Goal: Complete application form

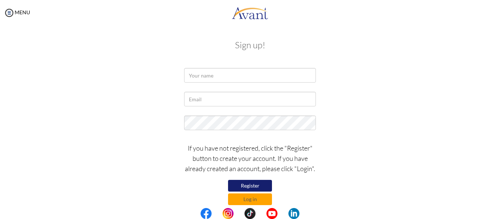
click at [258, 182] on button "Register" at bounding box center [250, 186] width 44 height 12
click at [251, 185] on button "Register" at bounding box center [250, 186] width 44 height 12
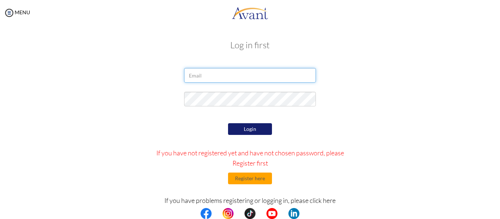
click at [205, 75] on input "email" at bounding box center [250, 75] width 132 height 15
type input "[EMAIL_ADDRESS][DOMAIN_NAME]"
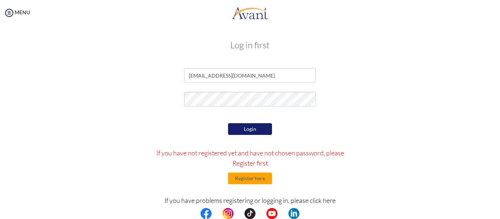
click at [242, 131] on button "Login" at bounding box center [250, 129] width 44 height 12
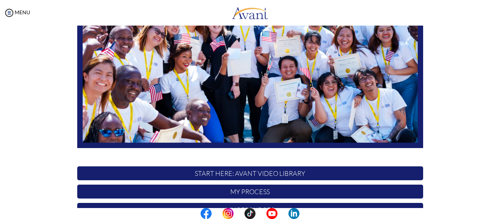
scroll to position [188, 0]
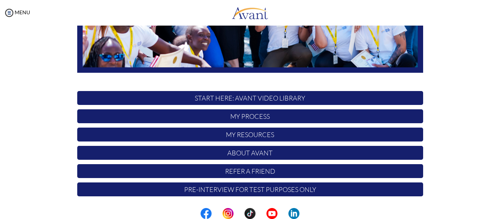
click at [257, 97] on p "START HERE: Avant Video Library" at bounding box center [250, 98] width 346 height 14
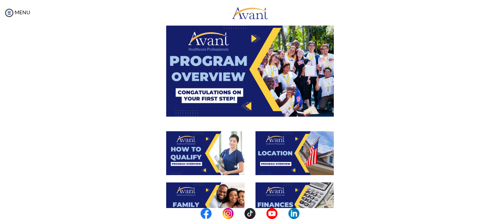
scroll to position [39, 0]
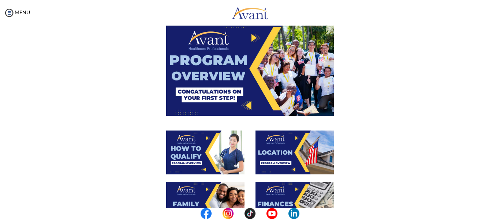
click at [198, 154] on img at bounding box center [205, 153] width 78 height 44
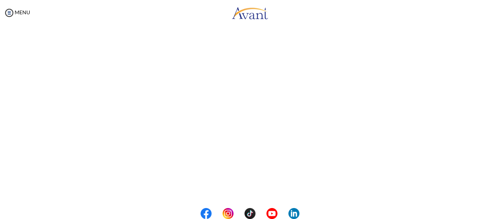
scroll to position [104, 0]
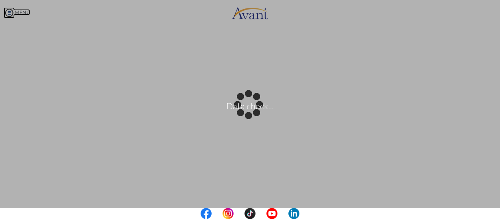
click at [5, 14] on body "Data check... Maintenance break. Please come back in 2 hours. MENU My Status Wh…" at bounding box center [250, 109] width 500 height 219
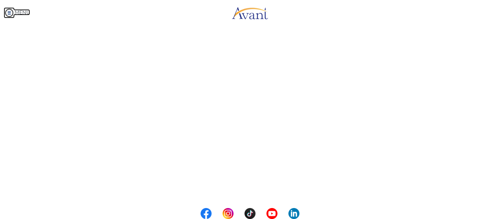
click at [10, 12] on img at bounding box center [9, 12] width 11 height 11
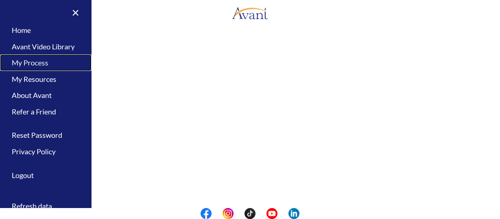
click at [41, 62] on link "My Process" at bounding box center [46, 63] width 92 height 16
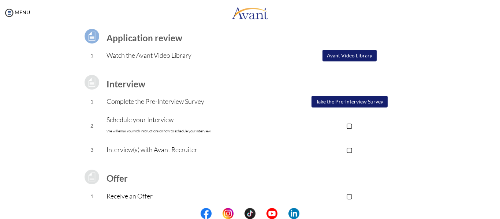
scroll to position [0, 0]
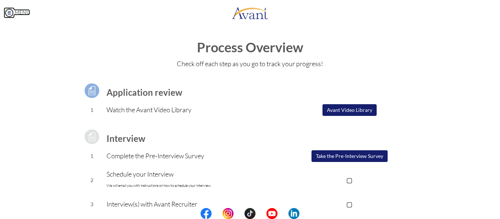
click at [9, 14] on img at bounding box center [9, 12] width 11 height 11
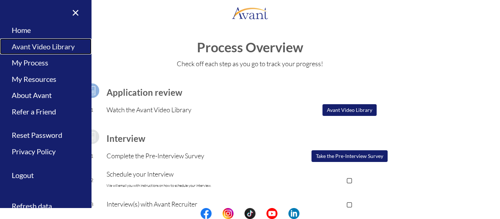
click at [34, 48] on link "Avant Video Library" at bounding box center [46, 46] width 92 height 16
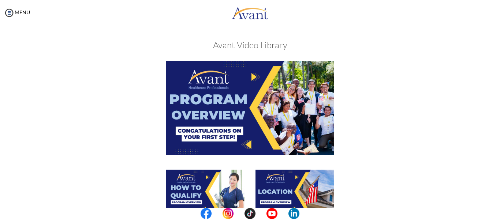
click at [264, 113] on img at bounding box center [250, 108] width 168 height 94
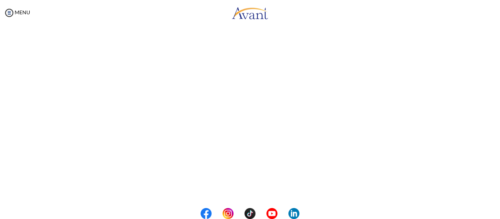
scroll to position [104, 0]
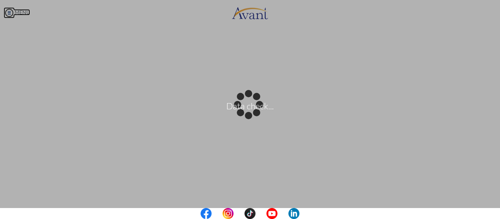
click at [8, 12] on body "Data check... Maintenance break. Please come back in 2 hours. MENU My Status Wh…" at bounding box center [250, 109] width 500 height 219
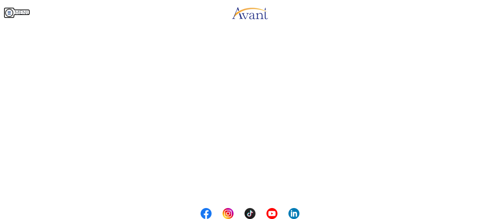
click at [9, 12] on img at bounding box center [9, 12] width 11 height 11
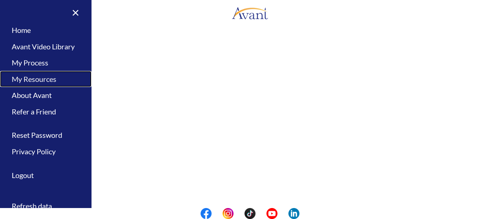
click at [42, 81] on link "My Resources" at bounding box center [46, 79] width 92 height 16
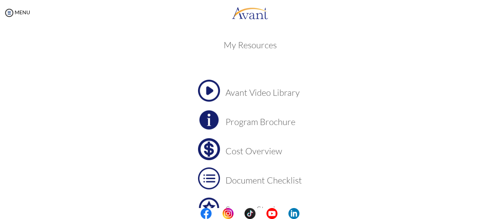
click at [239, 121] on h3 "Program Brochure" at bounding box center [264, 122] width 77 height 10
click at [256, 153] on h3 "Cost Overview" at bounding box center [264, 151] width 77 height 10
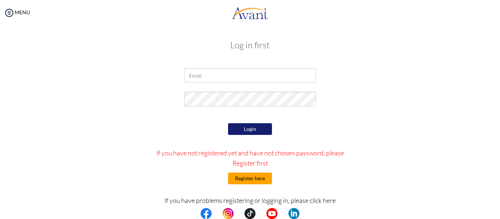
click at [248, 180] on button "Register here" at bounding box center [250, 179] width 44 height 12
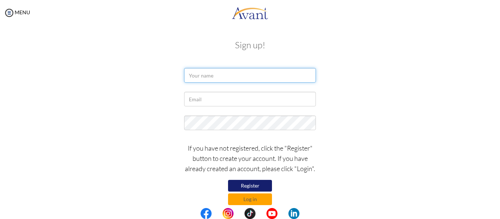
click at [215, 74] on input "text" at bounding box center [250, 75] width 132 height 15
type input "Mary Joy Folio"
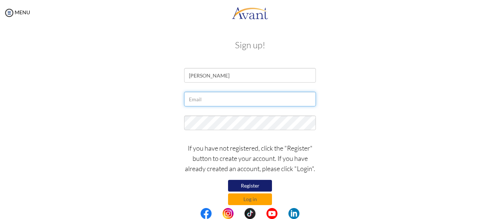
click at [202, 101] on input "text" at bounding box center [250, 99] width 132 height 15
type input "[EMAIL_ADDRESS][DOMAIN_NAME]"
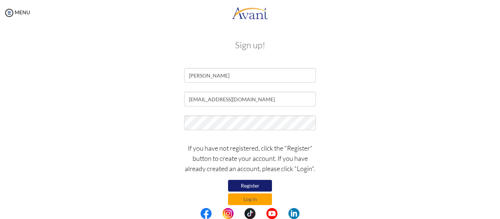
click at [245, 185] on button "Register" at bounding box center [250, 186] width 44 height 12
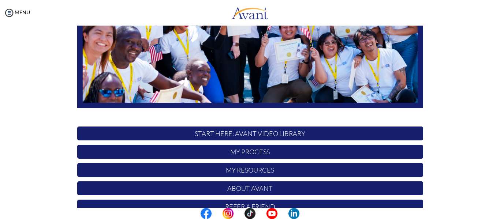
scroll to position [156, 0]
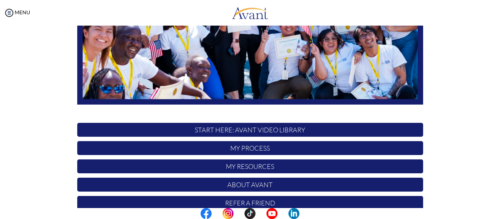
click at [260, 129] on p "START HERE: Avant Video Library" at bounding box center [250, 130] width 346 height 14
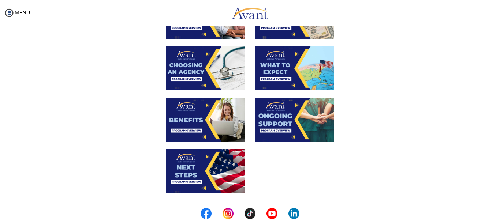
scroll to position [229, 0]
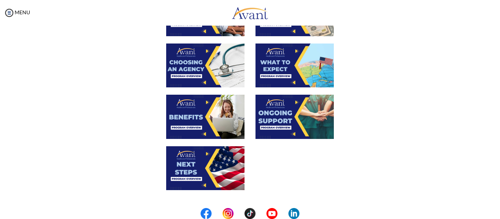
click at [296, 77] on img at bounding box center [295, 66] width 78 height 44
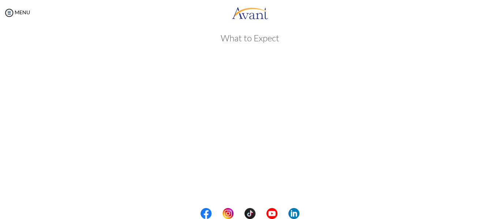
scroll to position [0, 0]
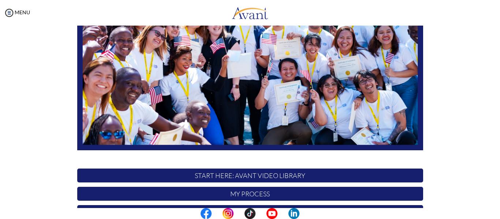
scroll to position [188, 0]
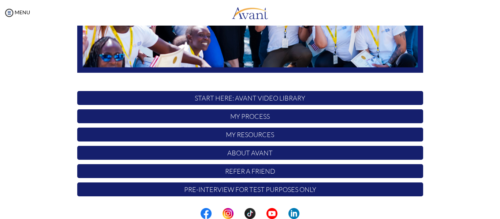
click at [249, 117] on p "My Process" at bounding box center [250, 117] width 346 height 14
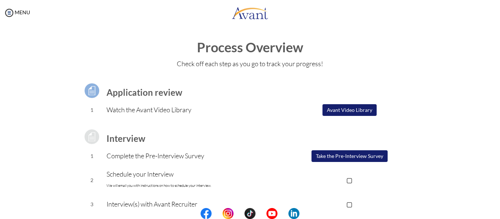
click at [341, 157] on button "Take the Pre-Interview Survey" at bounding box center [350, 157] width 76 height 12
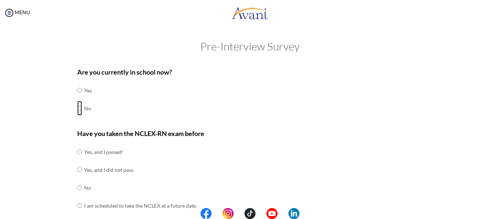
click at [77, 108] on input "radio" at bounding box center [79, 108] width 5 height 15
radio input "true"
click at [78, 189] on input "radio" at bounding box center [79, 188] width 5 height 15
radio input "true"
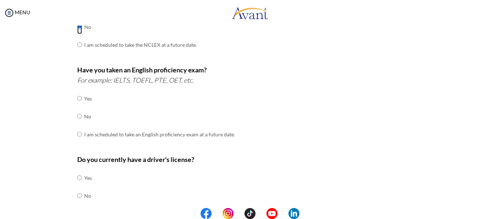
scroll to position [166, 0]
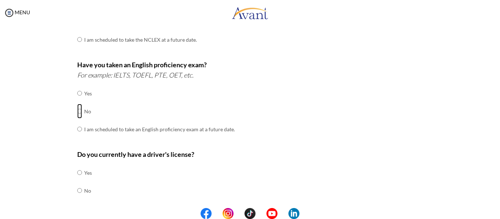
click at [78, 114] on input "radio" at bounding box center [79, 111] width 5 height 15
radio input "true"
click at [78, 175] on input "radio" at bounding box center [79, 173] width 5 height 15
radio input "true"
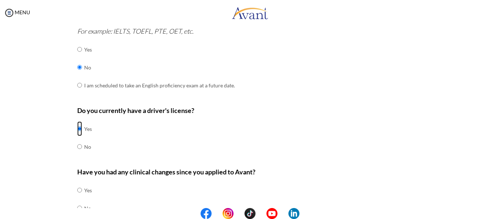
scroll to position [249, 0]
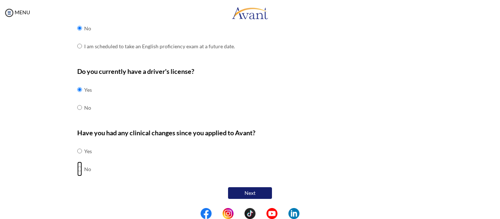
click at [77, 170] on input "radio" at bounding box center [79, 169] width 5 height 15
radio input "true"
click at [259, 194] on button "Next" at bounding box center [250, 194] width 44 height 12
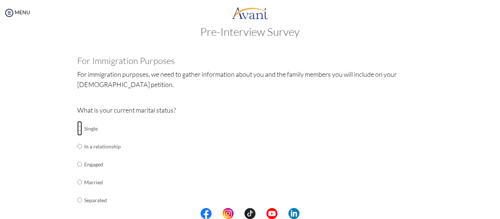
click at [77, 130] on input "radio" at bounding box center [79, 128] width 5 height 15
radio input "true"
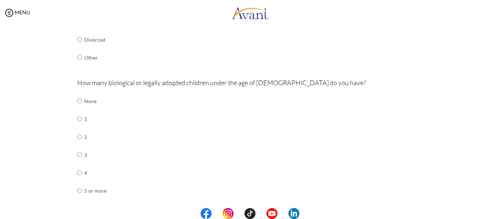
scroll to position [196, 0]
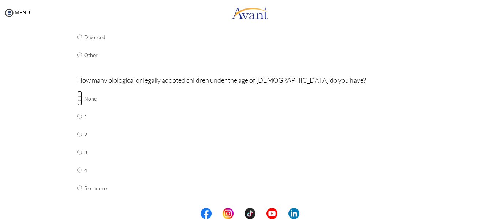
click at [77, 97] on input "radio" at bounding box center [79, 98] width 5 height 15
radio input "true"
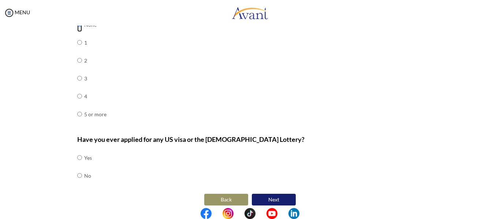
scroll to position [277, 0]
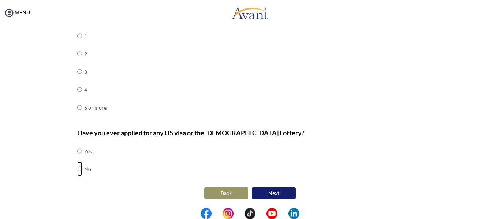
click at [77, 171] on input "radio" at bounding box center [79, 169] width 5 height 15
radio input "true"
click at [277, 194] on button "Next" at bounding box center [274, 194] width 44 height 12
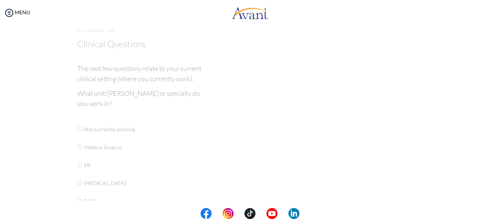
scroll to position [15, 0]
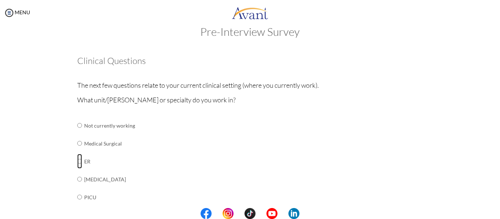
click at [77, 162] on input "radio" at bounding box center [79, 161] width 5 height 15
radio input "true"
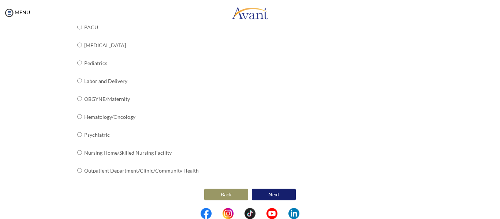
scroll to position [312, 0]
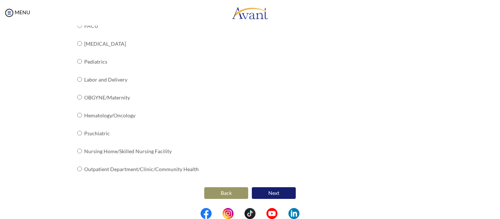
click at [285, 196] on button "Next" at bounding box center [274, 194] width 44 height 12
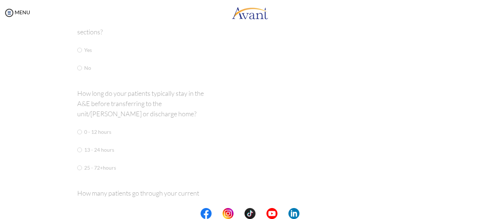
scroll to position [15, 0]
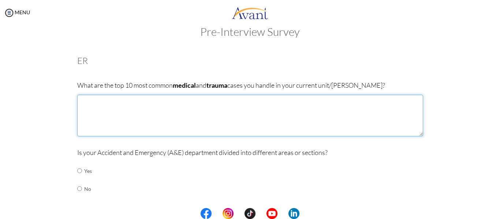
click at [100, 104] on textarea at bounding box center [250, 116] width 346 height 42
type textarea "W"
type textarea "I"
click at [252, 103] on textarea "When I first landed my first job as an ER nurse it was overwhelming at first" at bounding box center [250, 116] width 346 height 42
click at [296, 103] on textarea "When I first landed my first job as an ER nurse it was overwhelming at first be…" at bounding box center [250, 116] width 346 height 42
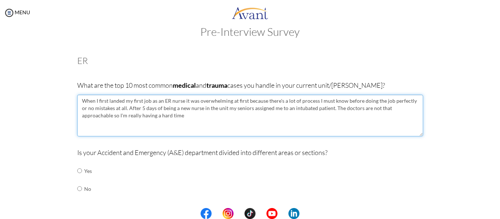
type textarea "When I first landed my first job as an ER nurse it was overwhelming at first be…"
drag, startPoint x: 79, startPoint y: 101, endPoint x: 162, endPoint y: 126, distance: 87.1
click at [162, 126] on textarea "When I first landed my first job as an ER nurse it was overwhelming at first be…" at bounding box center [250, 116] width 346 height 42
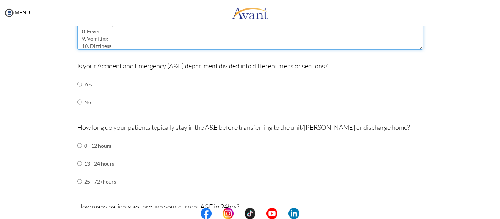
scroll to position [103, 0]
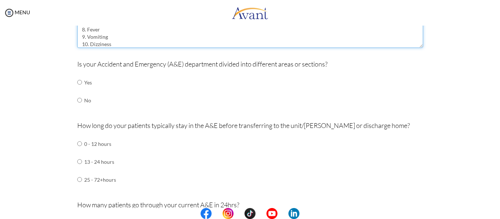
type textarea "1. Chest Pain 2. Abdominal Pain 3. Shortness of breath 4. Seizures 5. Fever 6. …"
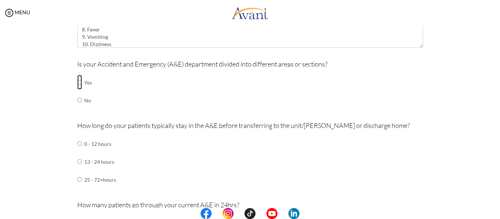
click at [77, 82] on input "radio" at bounding box center [79, 82] width 5 height 15
radio input "true"
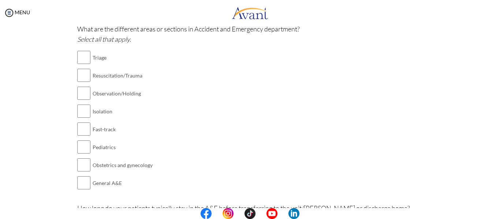
scroll to position [202, 0]
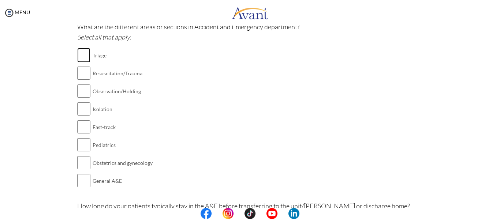
click at [81, 56] on input "checkbox" at bounding box center [83, 55] width 13 height 15
checkbox input "true"
click at [83, 81] on td at bounding box center [83, 73] width 13 height 18
click at [82, 76] on input "checkbox" at bounding box center [83, 73] width 13 height 15
checkbox input "true"
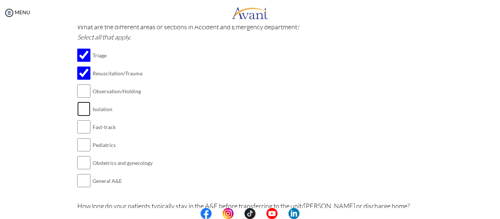
click at [82, 114] on input "checkbox" at bounding box center [83, 109] width 13 height 15
checkbox input "true"
click at [82, 144] on input "checkbox" at bounding box center [83, 145] width 13 height 15
checkbox input "true"
click at [85, 161] on input "checkbox" at bounding box center [83, 163] width 13 height 15
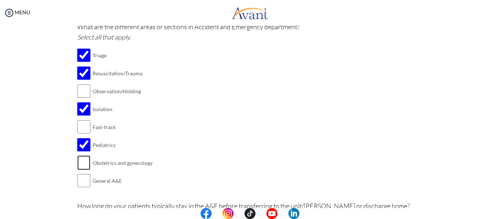
checkbox input "true"
click at [81, 184] on input "checkbox" at bounding box center [83, 181] width 13 height 15
checkbox input "true"
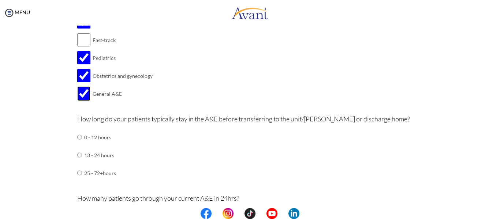
scroll to position [293, 0]
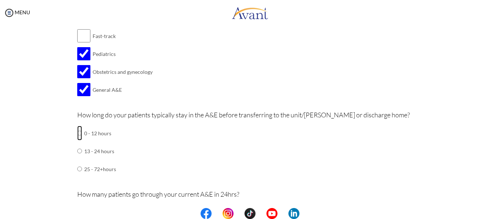
click at [77, 133] on input "radio" at bounding box center [79, 133] width 5 height 15
radio input "true"
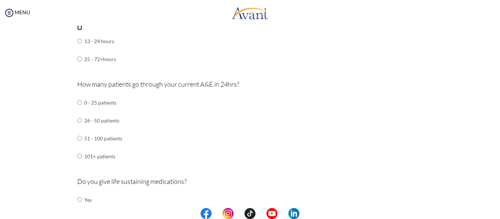
scroll to position [411, 0]
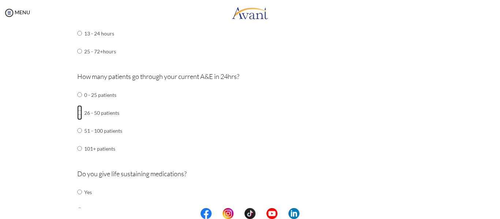
click at [78, 111] on input "radio" at bounding box center [79, 112] width 5 height 15
radio input "true"
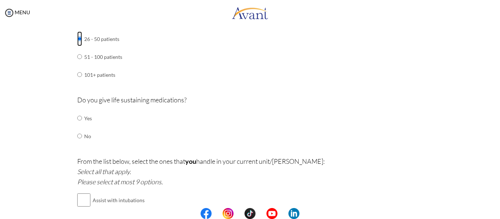
scroll to position [489, 0]
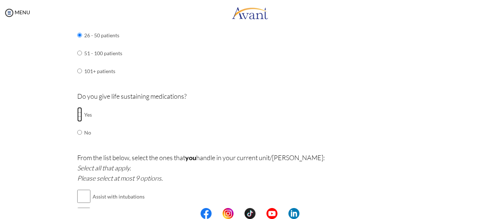
click at [77, 116] on input "radio" at bounding box center [79, 114] width 5 height 15
radio input "true"
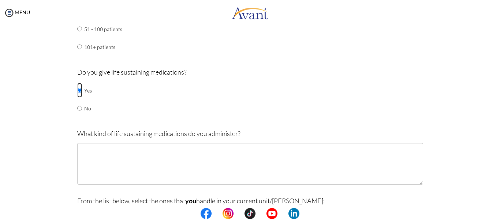
scroll to position [519, 0]
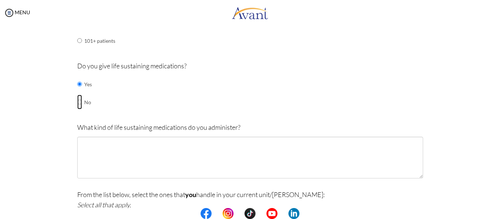
click at [77, 103] on input "radio" at bounding box center [79, 102] width 5 height 15
radio input "true"
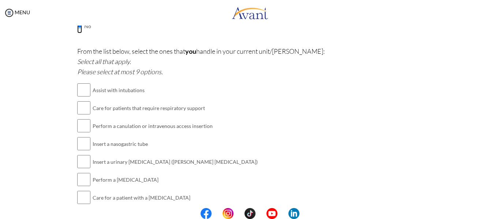
scroll to position [603, 0]
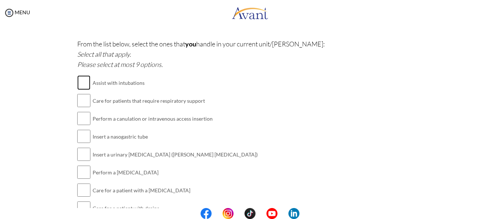
click at [83, 82] on input "checkbox" at bounding box center [83, 82] width 13 height 15
checkbox input "true"
click at [82, 100] on input "checkbox" at bounding box center [83, 100] width 13 height 15
checkbox input "true"
click at [83, 121] on input "checkbox" at bounding box center [83, 118] width 13 height 15
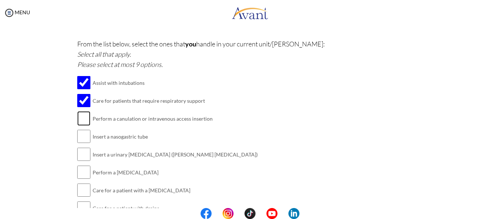
checkbox input "true"
click at [78, 138] on input "checkbox" at bounding box center [83, 136] width 13 height 15
checkbox input "true"
click at [82, 153] on input "checkbox" at bounding box center [83, 154] width 13 height 15
checkbox input "true"
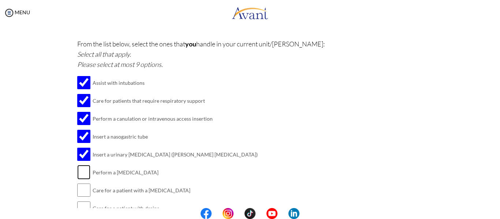
click at [81, 172] on input "checkbox" at bounding box center [83, 172] width 13 height 15
checkbox input "true"
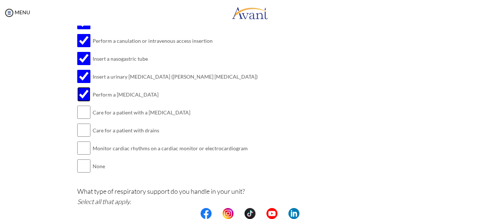
scroll to position [687, 0]
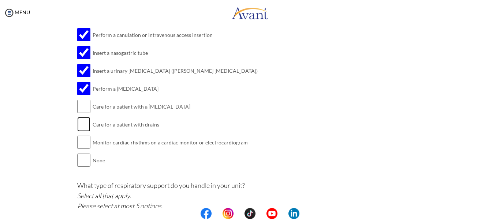
click at [80, 123] on input "checkbox" at bounding box center [83, 124] width 13 height 15
checkbox input "true"
click at [80, 139] on input "checkbox" at bounding box center [83, 142] width 13 height 15
checkbox input "true"
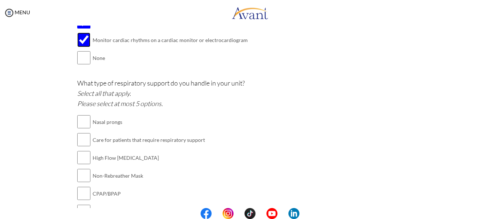
scroll to position [793, 0]
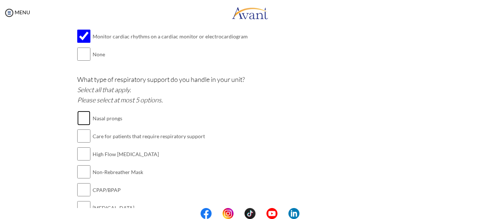
click at [83, 118] on input "checkbox" at bounding box center [83, 118] width 13 height 15
checkbox input "true"
click at [82, 137] on input "checkbox" at bounding box center [83, 136] width 13 height 15
checkbox input "true"
click at [83, 170] on input "checkbox" at bounding box center [83, 172] width 13 height 15
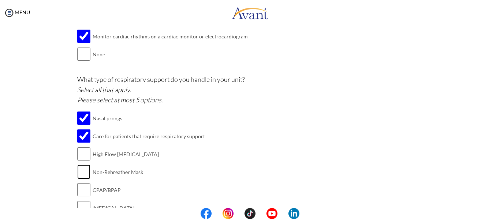
checkbox input "true"
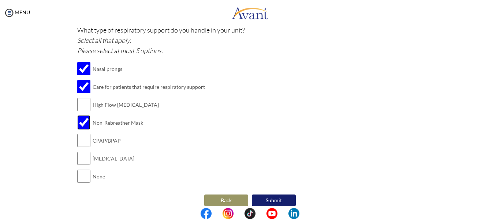
scroll to position [850, 0]
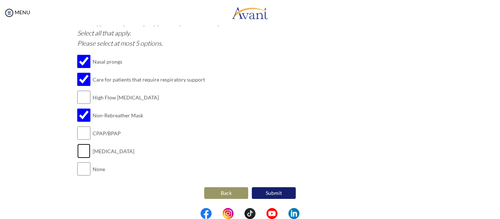
click at [81, 148] on input "checkbox" at bounding box center [83, 151] width 13 height 15
checkbox input "true"
click at [270, 194] on button "Submit" at bounding box center [274, 194] width 44 height 12
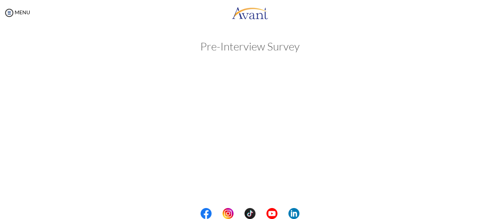
scroll to position [0, 0]
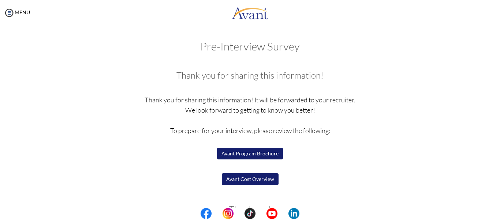
click at [242, 179] on button "Avant Cost Overview" at bounding box center [250, 180] width 57 height 12
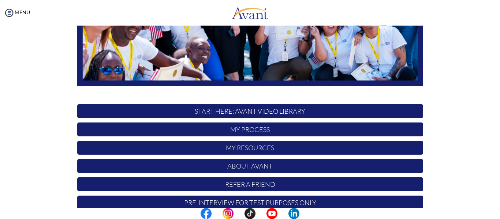
scroll to position [188, 0]
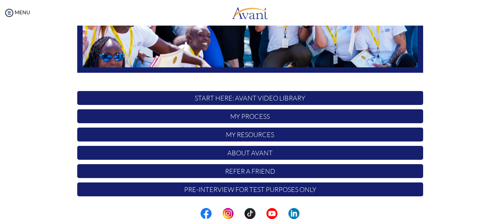
click at [245, 121] on p "My Process" at bounding box center [250, 117] width 346 height 14
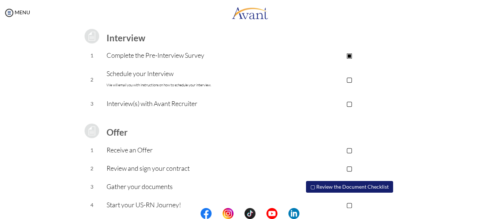
scroll to position [102, 0]
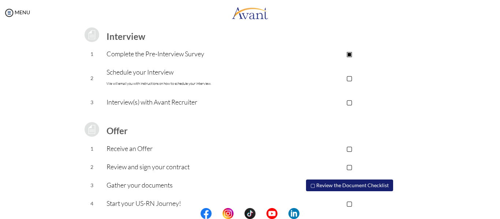
click at [346, 77] on p "▢" at bounding box center [349, 78] width 147 height 10
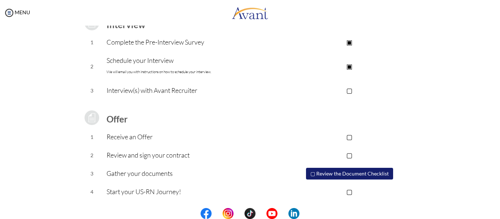
click at [321, 176] on button "▢ Review the Document Checklist" at bounding box center [349, 174] width 87 height 12
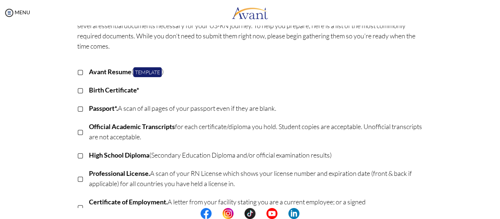
scroll to position [0, 0]
